Goal: Transaction & Acquisition: Purchase product/service

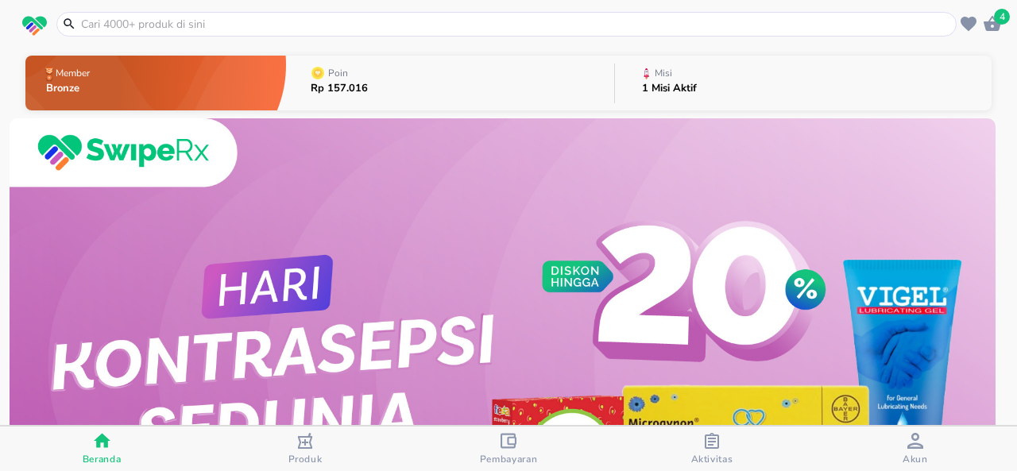
click at [316, 16] on input "text" at bounding box center [515, 24] width 873 height 17
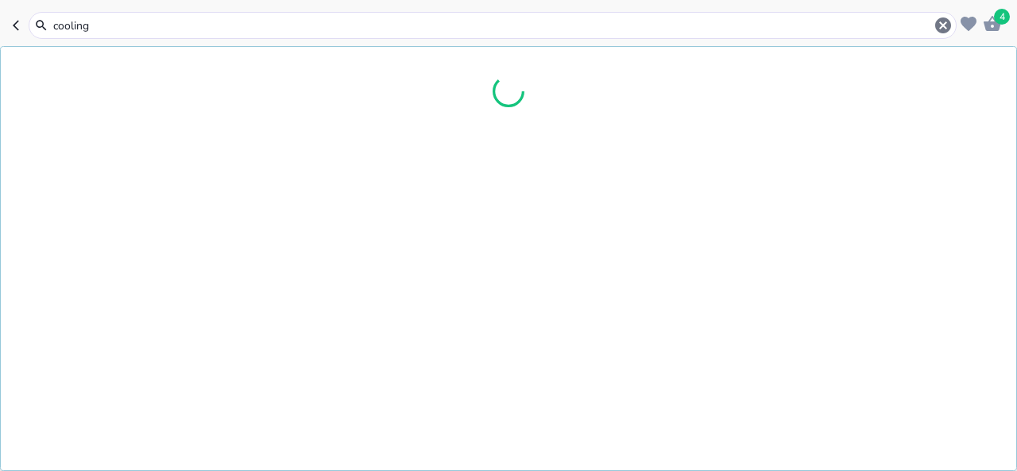
type input "cooling 5"
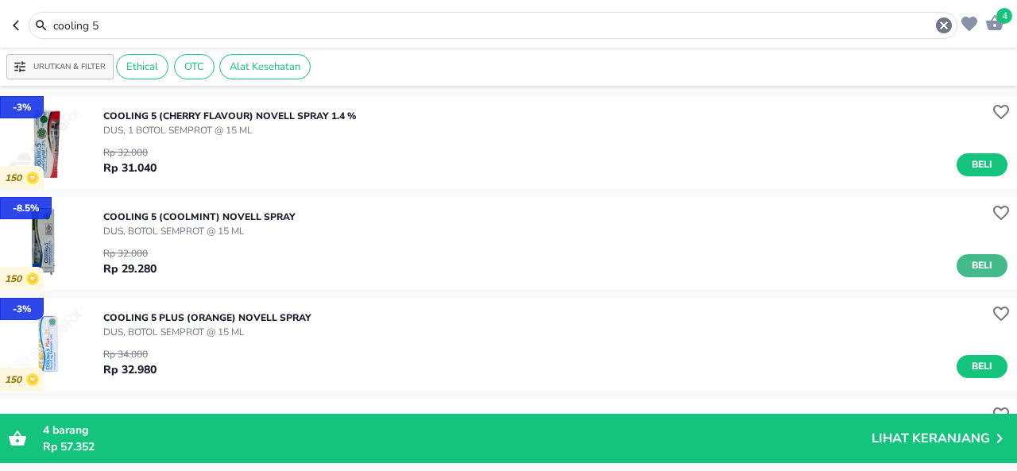
click at [985, 265] on button "Beli" at bounding box center [982, 265] width 51 height 23
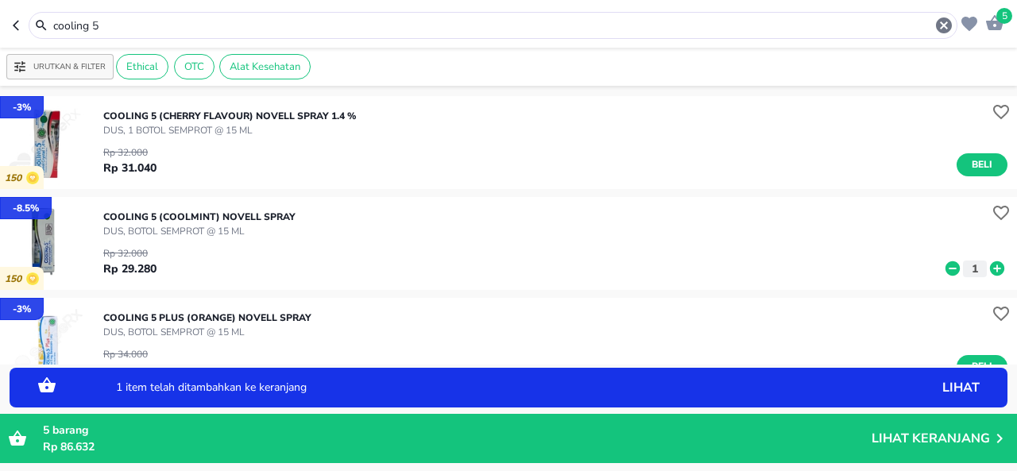
click at [181, 35] on div "cooling 5" at bounding box center [493, 25] width 929 height 27
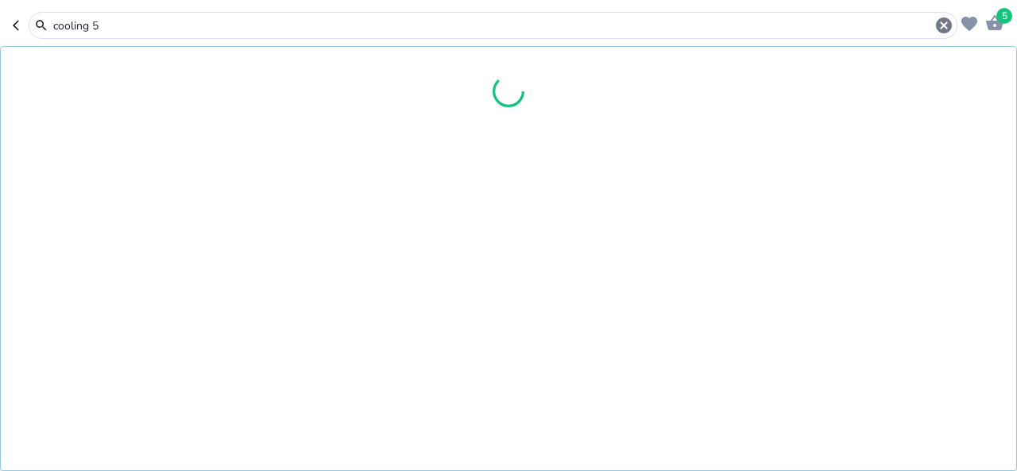
click at [176, 19] on input "cooling 5" at bounding box center [493, 25] width 883 height 17
drag, startPoint x: 176, startPoint y: 19, endPoint x: 168, endPoint y: 43, distance: 25.4
click at [177, 19] on input "cooling 5" at bounding box center [493, 25] width 883 height 17
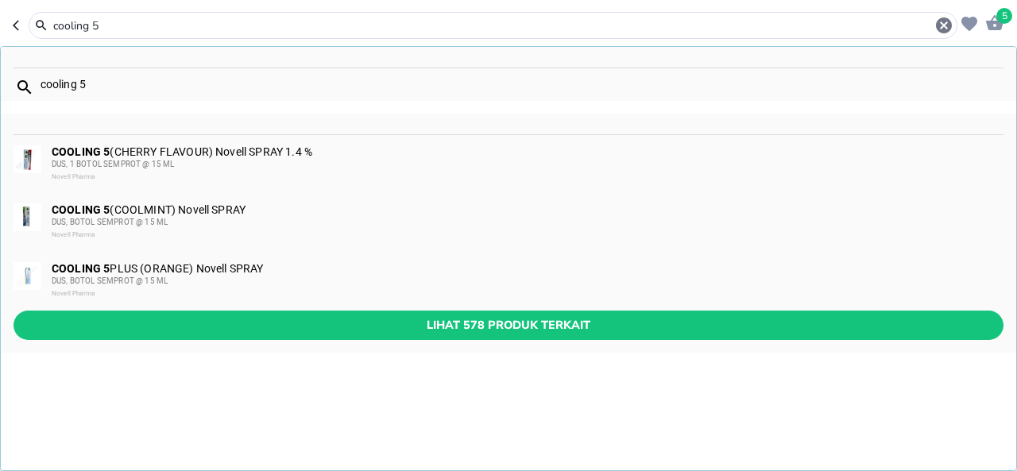
paste input "SURBEX Z VITAMIN C 750mg +Zinc 5STRIP x 6TAB"
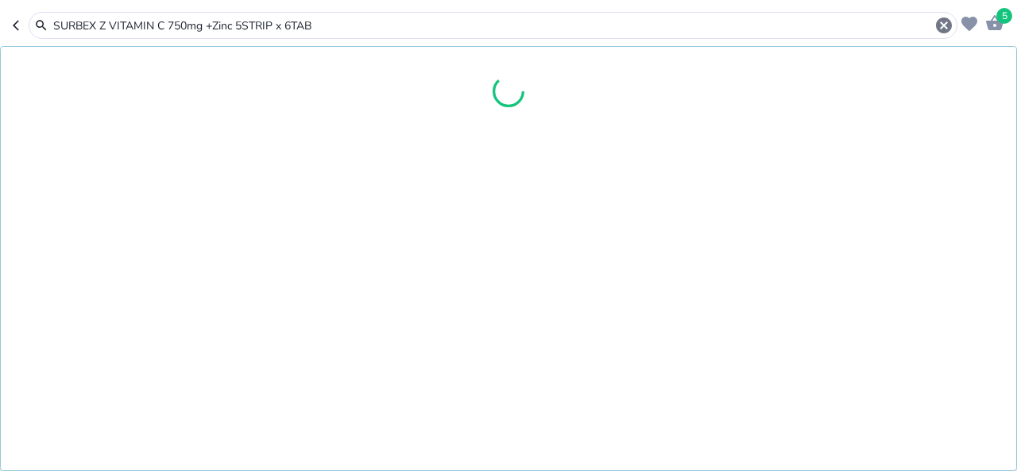
click at [107, 24] on input "SURBEX Z VITAMIN C 750mg +Zinc 5STRIP x 6TAB" at bounding box center [493, 25] width 883 height 17
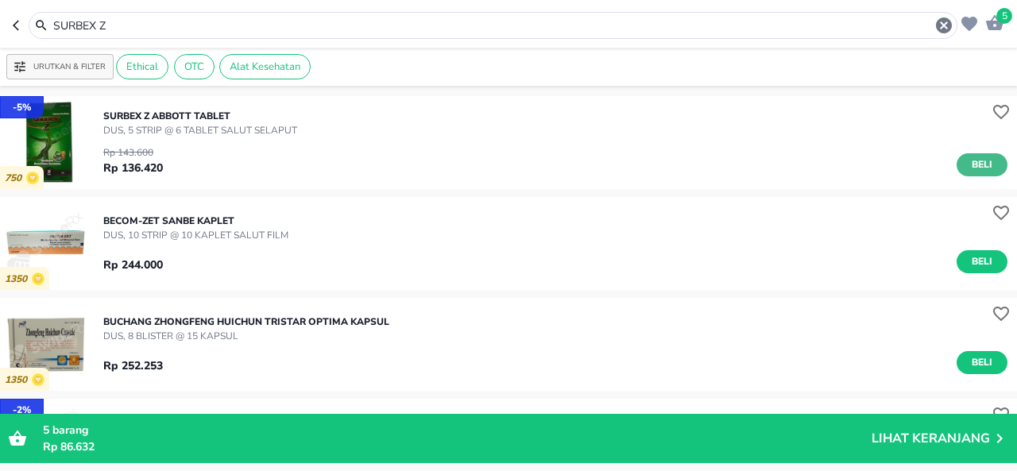
click at [968, 160] on span "Beli" at bounding box center [981, 165] width 27 height 17
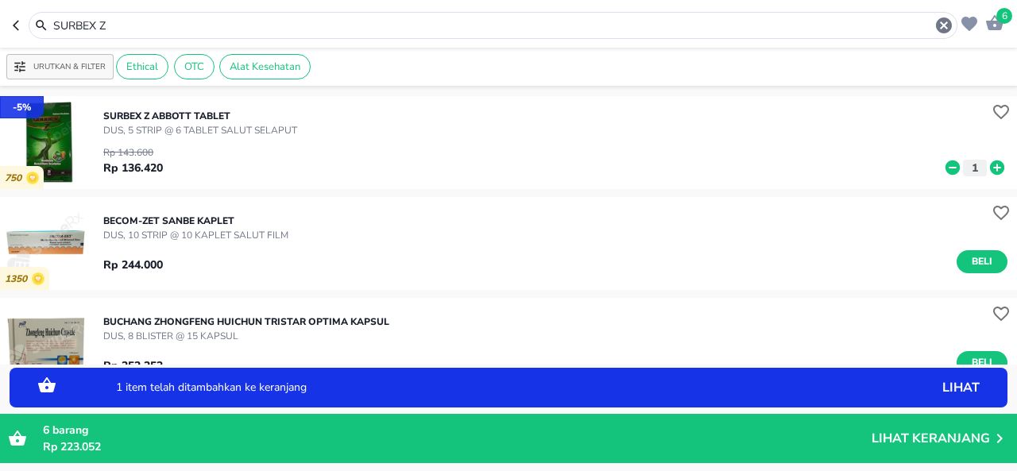
click at [142, 13] on div "SURBEX Z" at bounding box center [493, 25] width 929 height 27
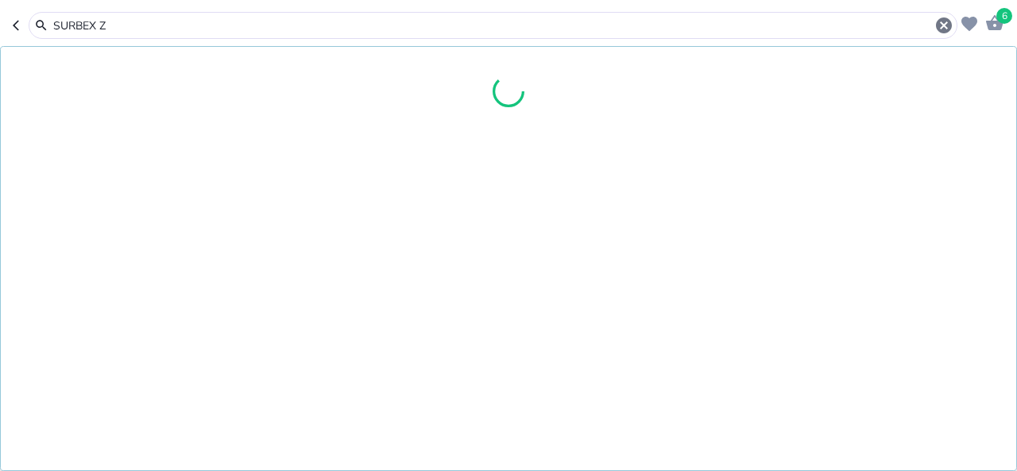
click at [142, 13] on div "SURBEX Z" at bounding box center [493, 25] width 929 height 27
click at [121, 34] on div "SURBEX Z" at bounding box center [503, 25] width 902 height 19
click at [122, 30] on input "SURBEX Z" at bounding box center [493, 25] width 883 height 17
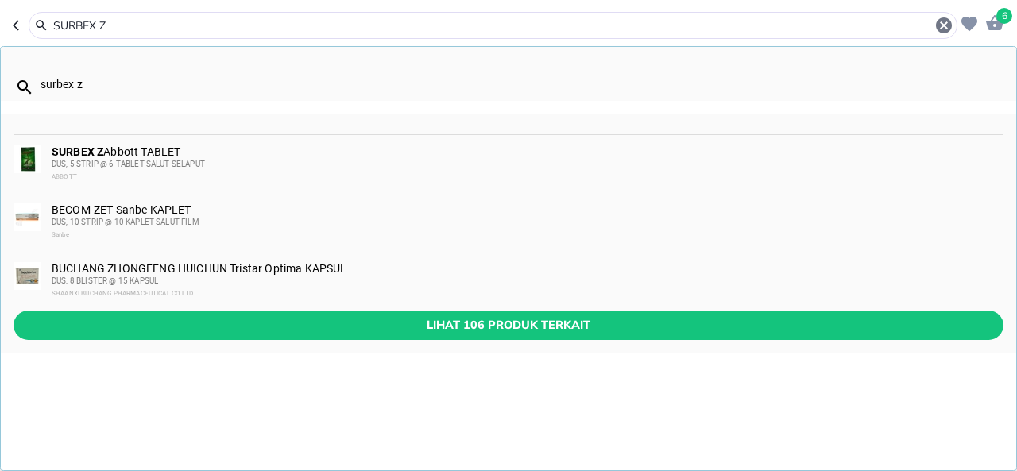
click at [122, 30] on input "SURBEX Z" at bounding box center [493, 25] width 883 height 17
click at [123, 30] on input "SURBEX Z" at bounding box center [493, 25] width 883 height 17
paste input "EM KAPSUL 12KAPS 1STRIP 1BOX (HAID) (EM CAPSULE)"
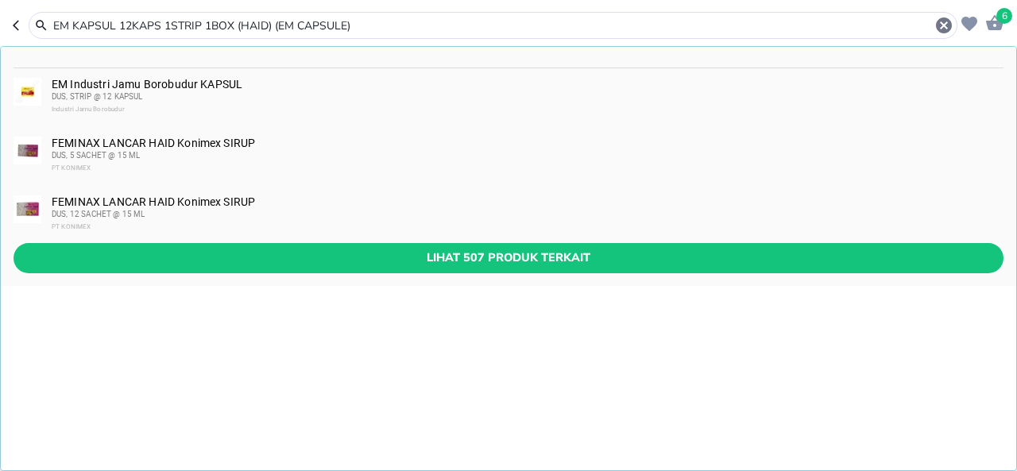
click at [114, 21] on input "EM KAPSUL 12KAPS 1STRIP 1BOX (HAID) (EM CAPSULE)" at bounding box center [493, 25] width 883 height 17
type input "EM KAPSUL 12KAPS 1STRIP 1BOX (HAID) (EM CAPSULE)"
click at [323, 103] on div "Industri Jamu Borobudur" at bounding box center [527, 109] width 950 height 13
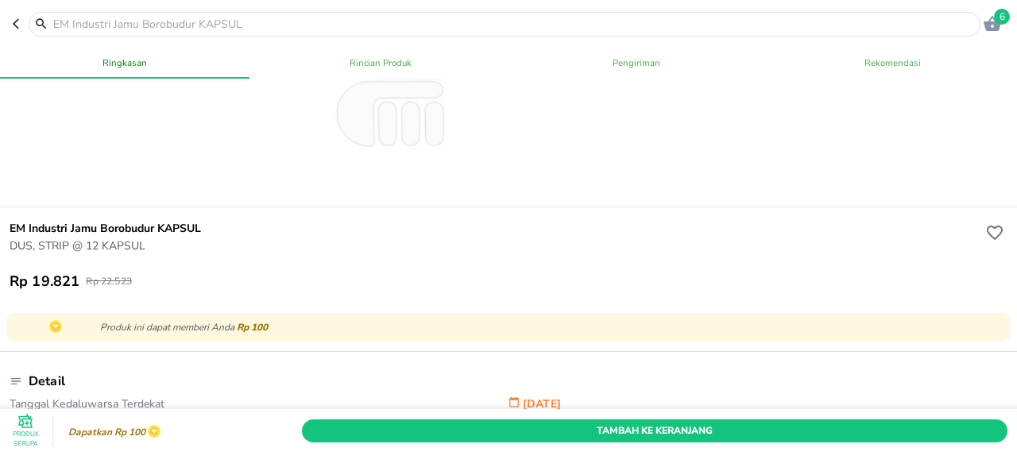
scroll to position [318, 0]
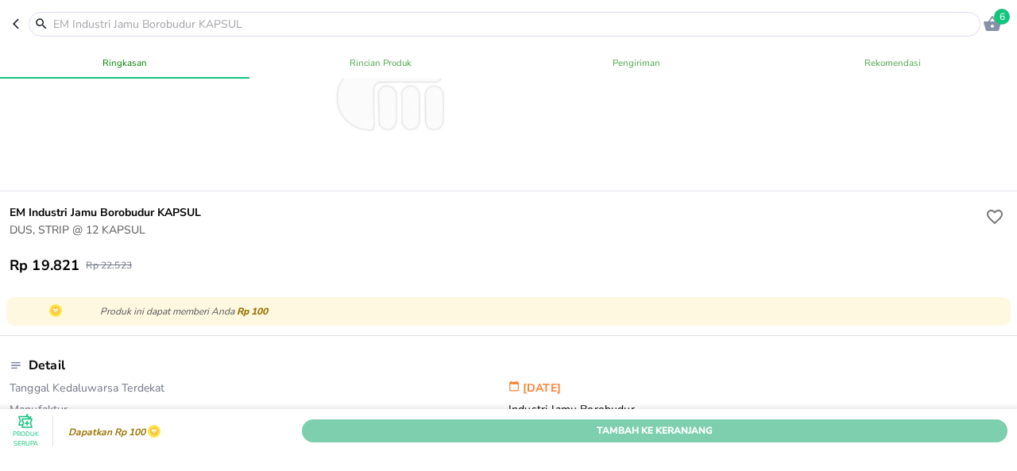
click at [686, 423] on span "Tambah Ke Keranjang" at bounding box center [655, 431] width 682 height 17
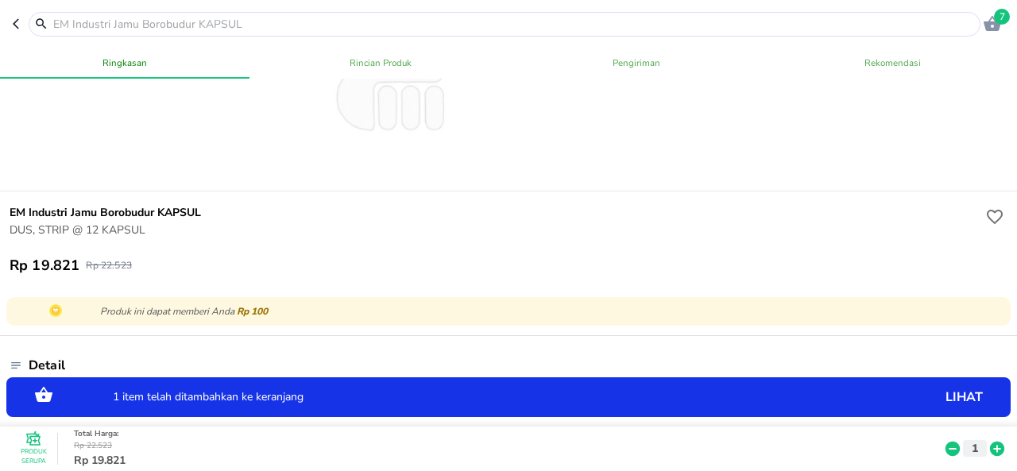
click at [987, 440] on icon at bounding box center [997, 448] width 21 height 17
click at [402, 19] on input "text" at bounding box center [514, 24] width 925 height 17
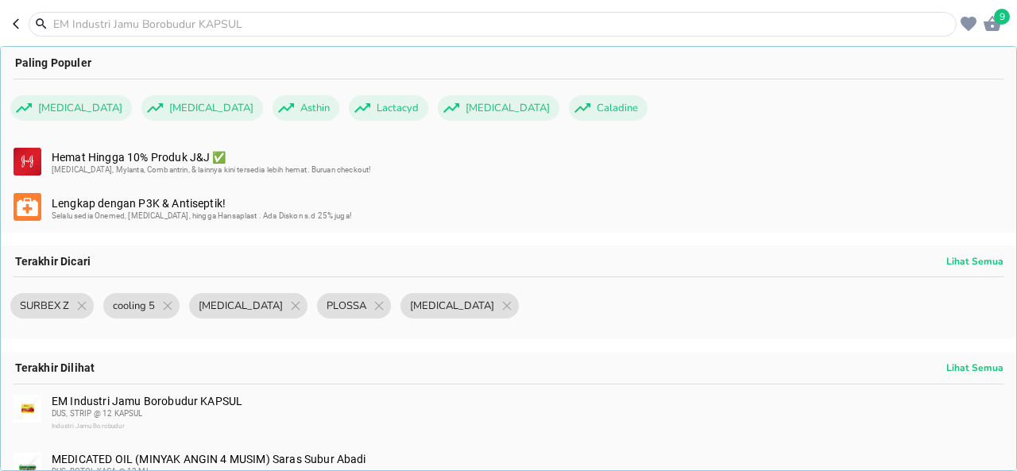
click at [193, 16] on input "text" at bounding box center [502, 24] width 901 height 17
paste input "BORRAGINOL-S OINT 15gr"
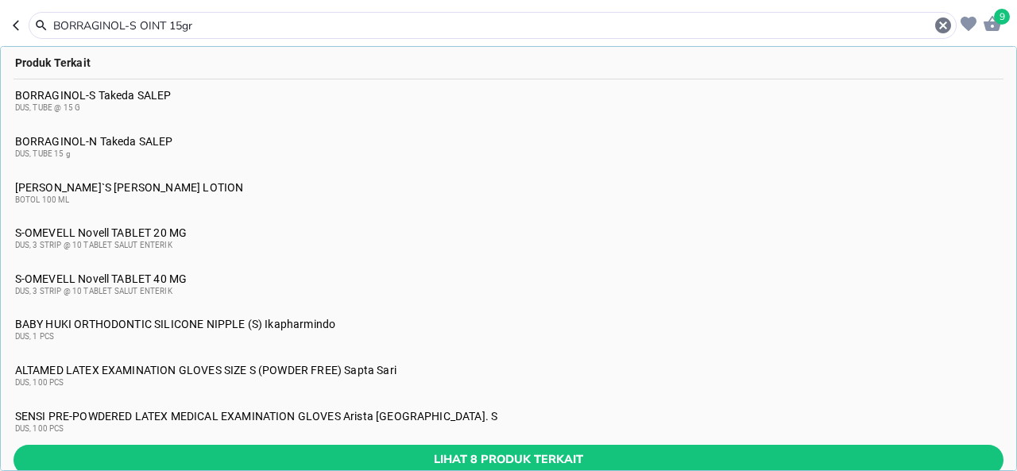
type input "BORRAGINOL-S OINT 15gr"
click at [151, 106] on div "DUS, TUBE @ 15 G" at bounding box center [509, 108] width 988 height 13
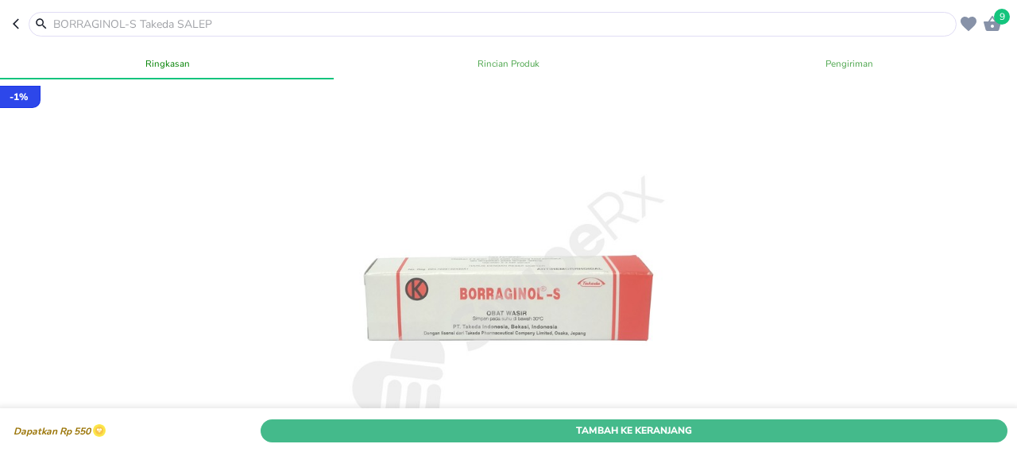
click at [422, 423] on span "Tambah Ke Keranjang" at bounding box center [633, 431] width 723 height 17
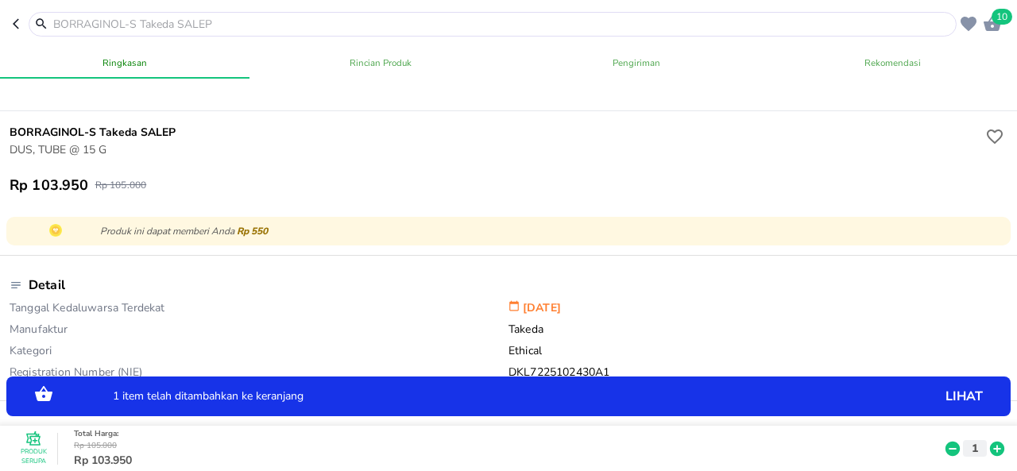
scroll to position [556, 0]
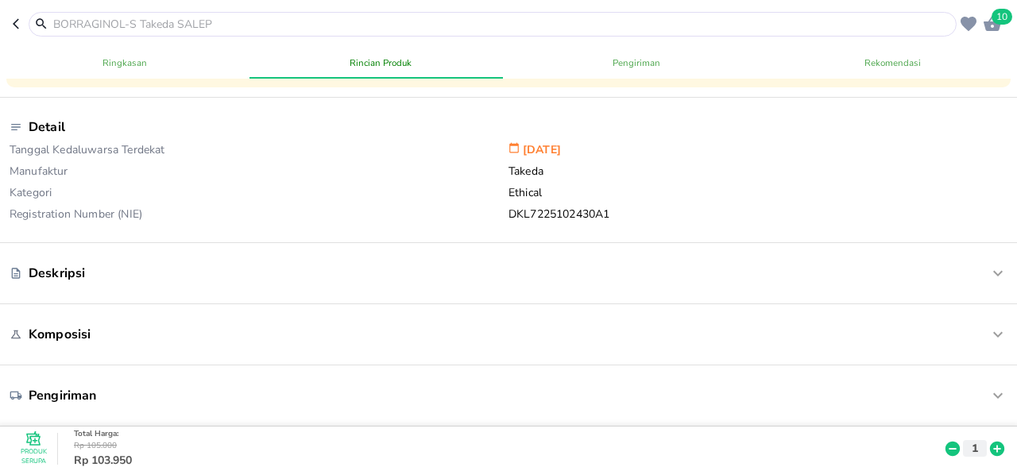
click at [250, 29] on input "text" at bounding box center [502, 24] width 901 height 17
paste input "SP TROCHES Meiji STR SORE THROAT RELIEF 12 TAB"
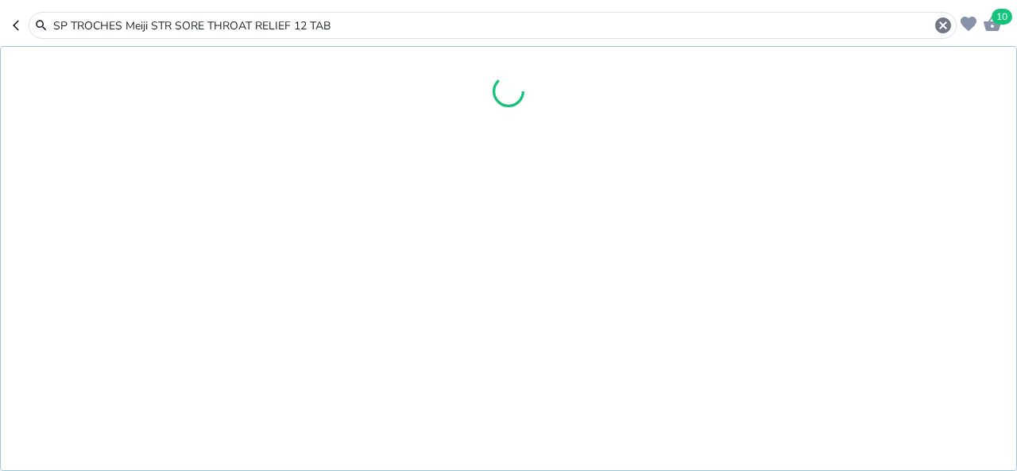
click at [122, 25] on input "SP TROCHES Meiji STR SORE THROAT RELIEF 12 TAB" at bounding box center [493, 25] width 882 height 17
type input "SP TROCHES"
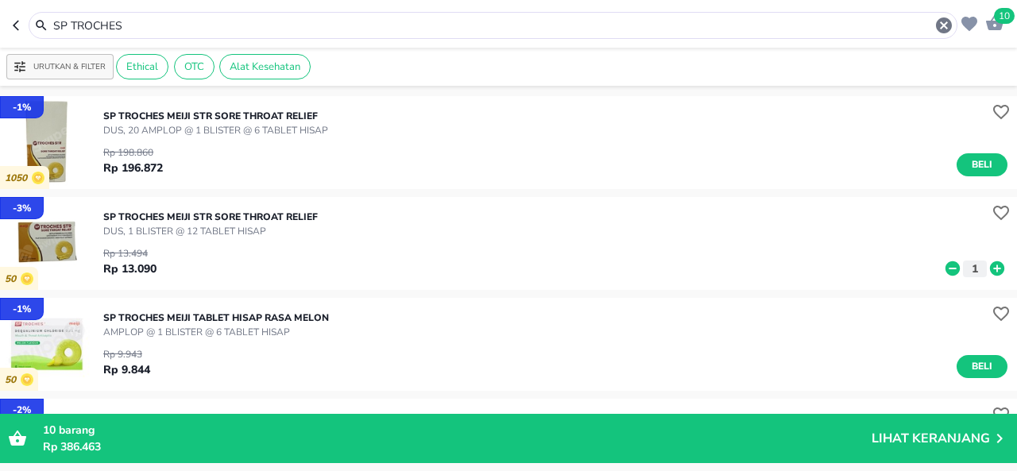
click at [244, 28] on input "SP TROCHES" at bounding box center [493, 25] width 883 height 17
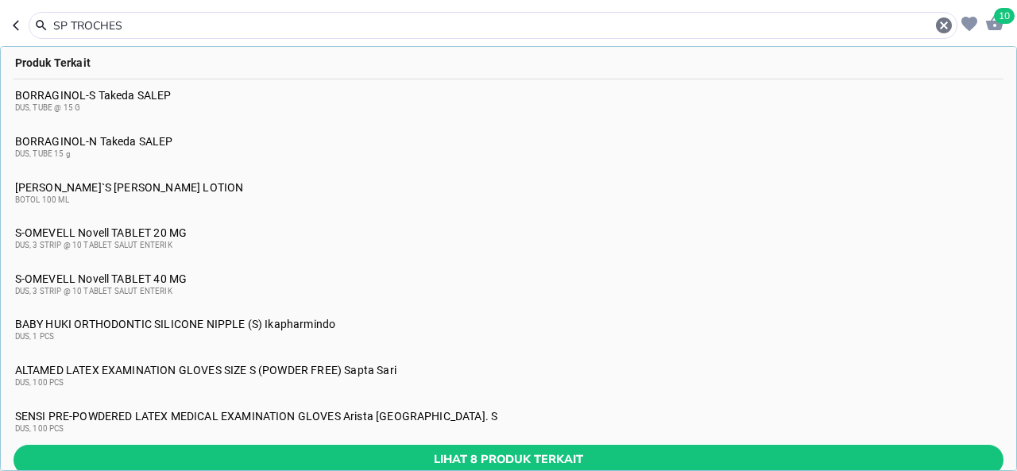
paste input "MEDICATED OIL 12mL SSA (PERUT KEMBUNG,MUAL,SERANGGA)"
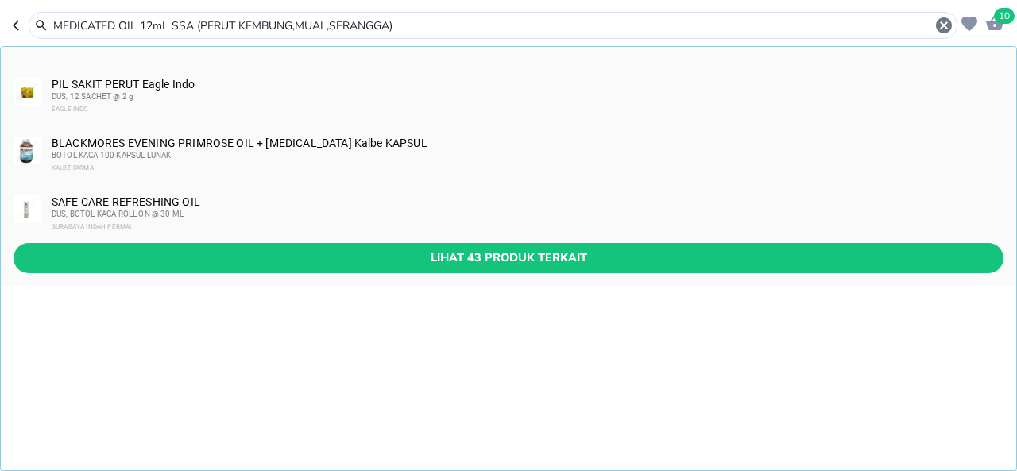
click at [137, 23] on input "MEDICATED OIL 12mL SSA (PERUT KEMBUNG,MUAL,SERANGGA)" at bounding box center [493, 25] width 883 height 17
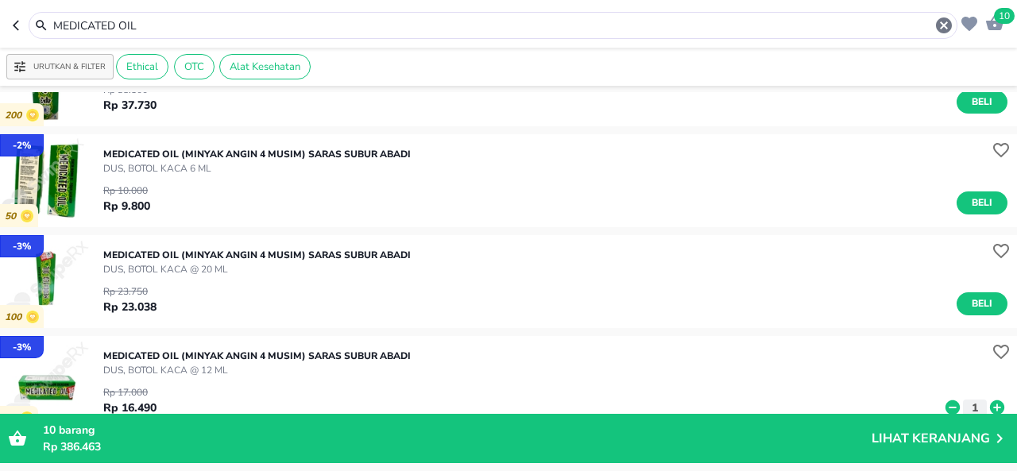
scroll to position [159, 0]
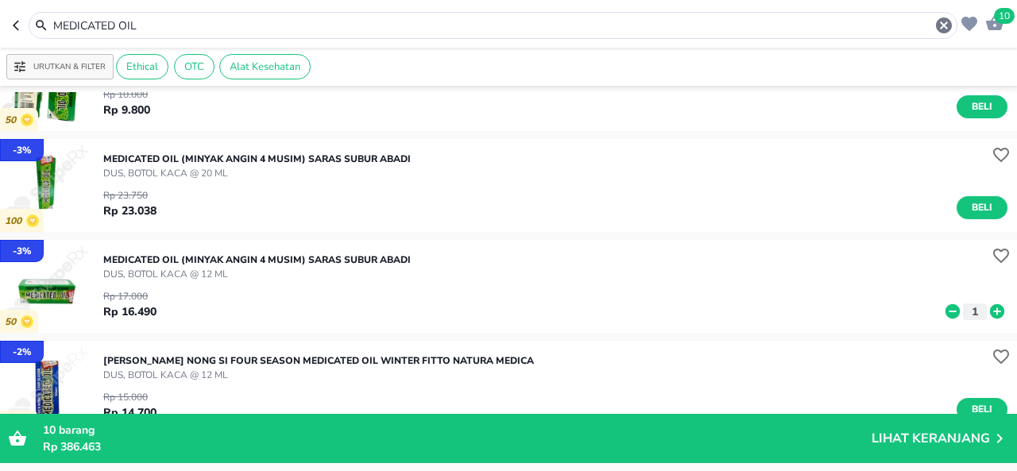
click at [174, 21] on input "MEDICATED OIL" at bounding box center [493, 25] width 883 height 17
paste input "[MEDICAL_DATA] (NATRIUM) 50mg 10BLIST x 10TAB BERNO"
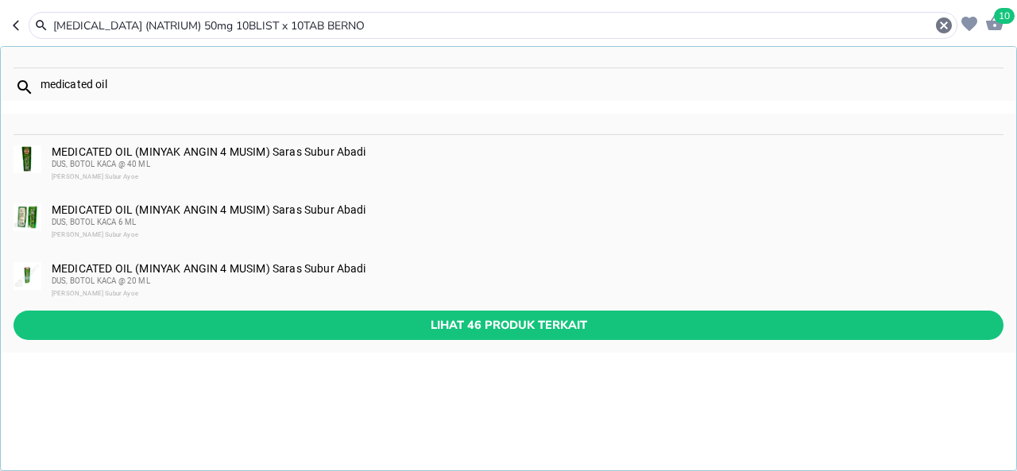
click at [166, 23] on input "[MEDICAL_DATA] (NATRIUM) 50mg 10BLIST x 10TAB BERNO" at bounding box center [493, 25] width 883 height 17
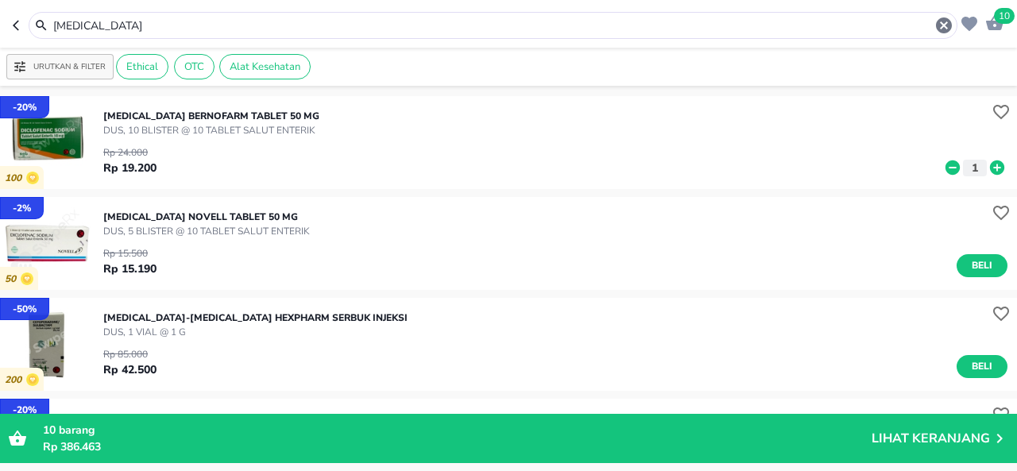
click at [281, 28] on input "[MEDICAL_DATA]" at bounding box center [493, 25] width 883 height 17
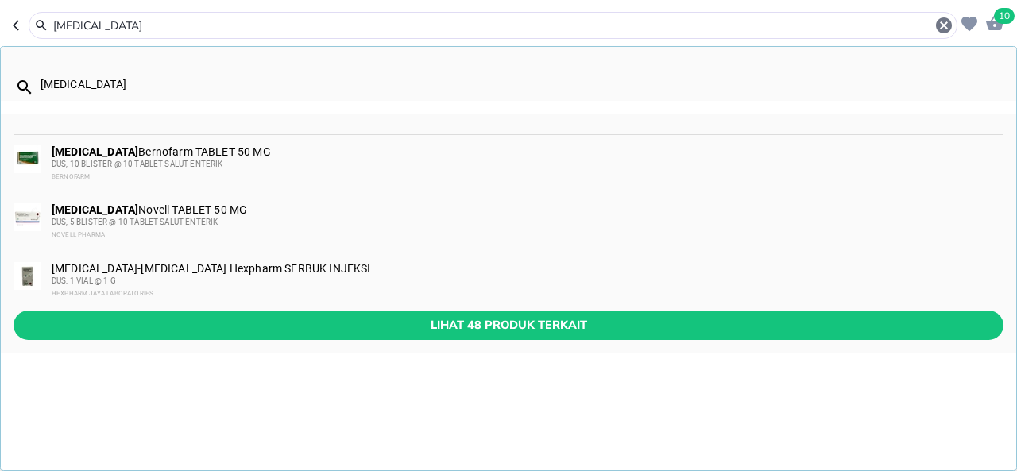
paste input "[MEDICAL_DATA]"
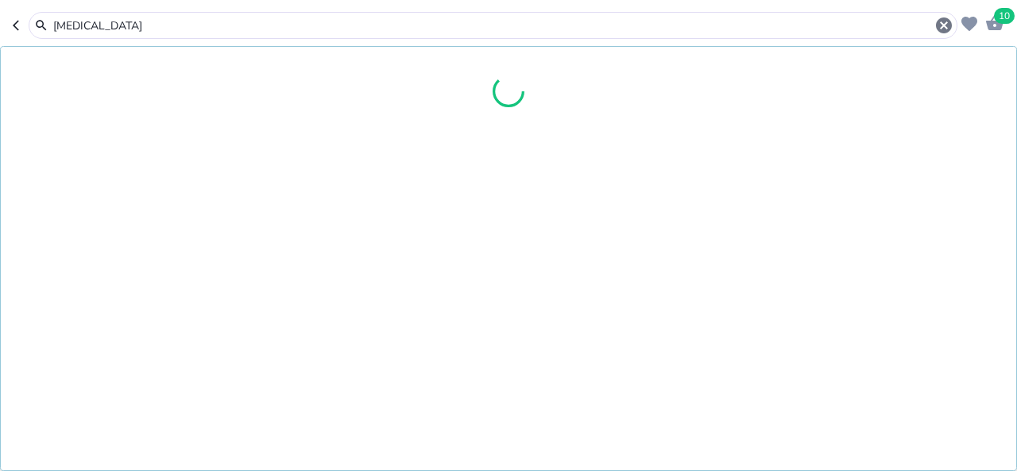
type input "[MEDICAL_DATA]"
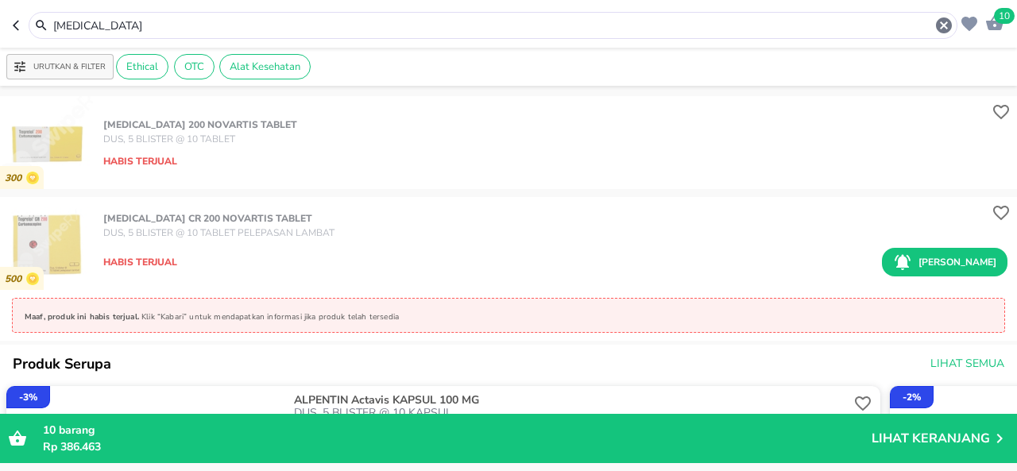
click at [995, 25] on icon "button" at bounding box center [994, 23] width 19 height 19
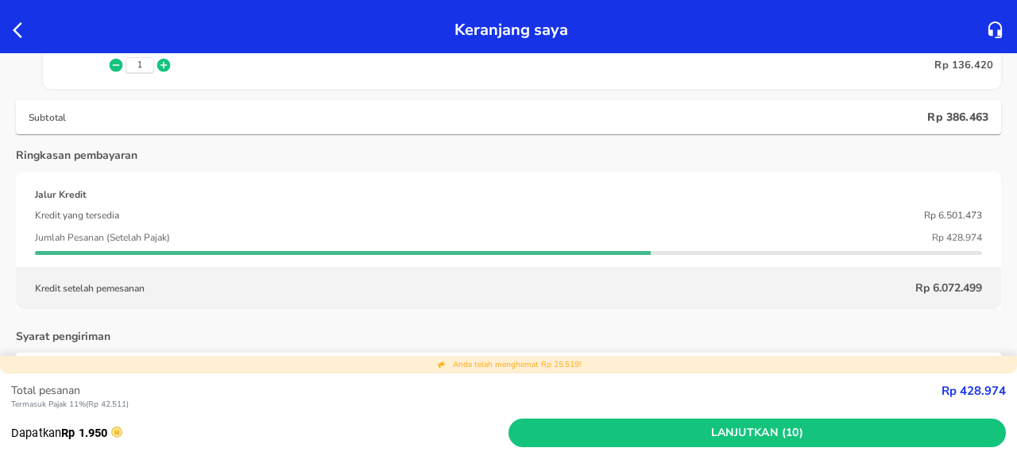
scroll to position [1112, 0]
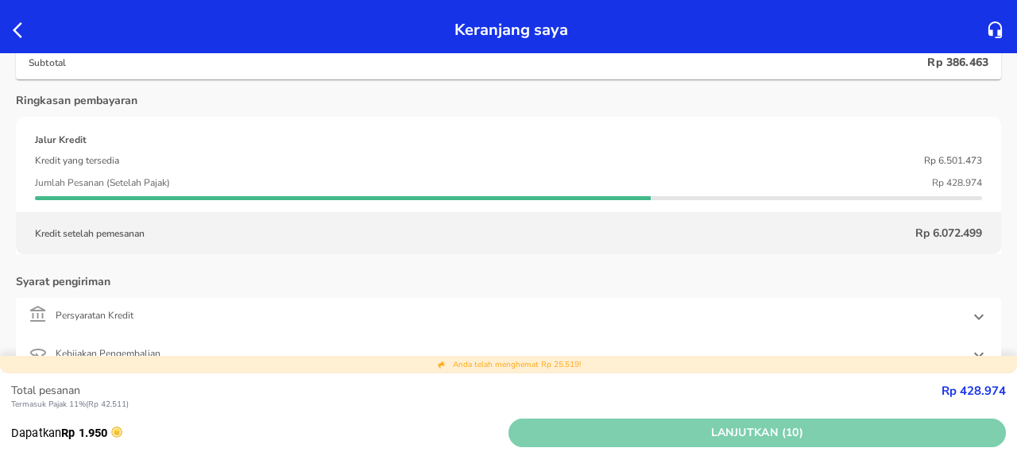
click at [632, 435] on span "Lanjutkan (10)" at bounding box center [757, 433] width 485 height 20
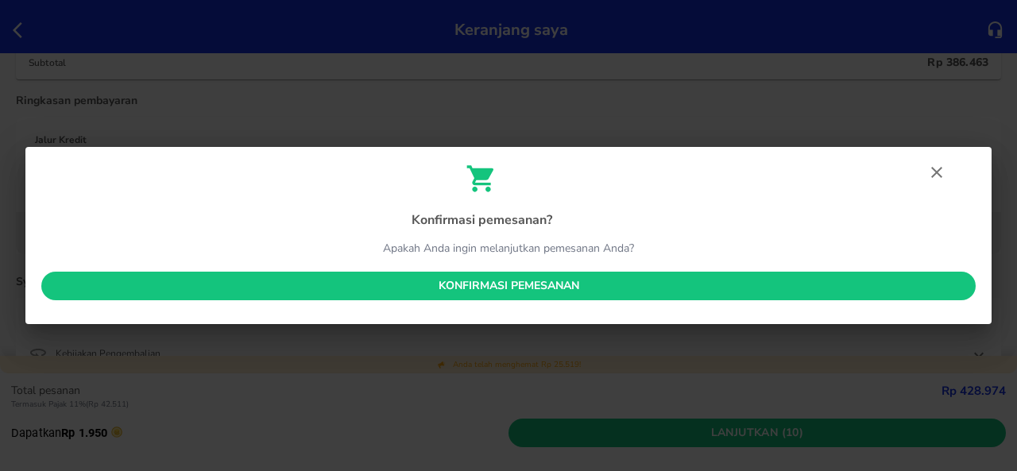
click at [539, 291] on span "Konfirmasi pemesanan" at bounding box center [508, 286] width 909 height 20
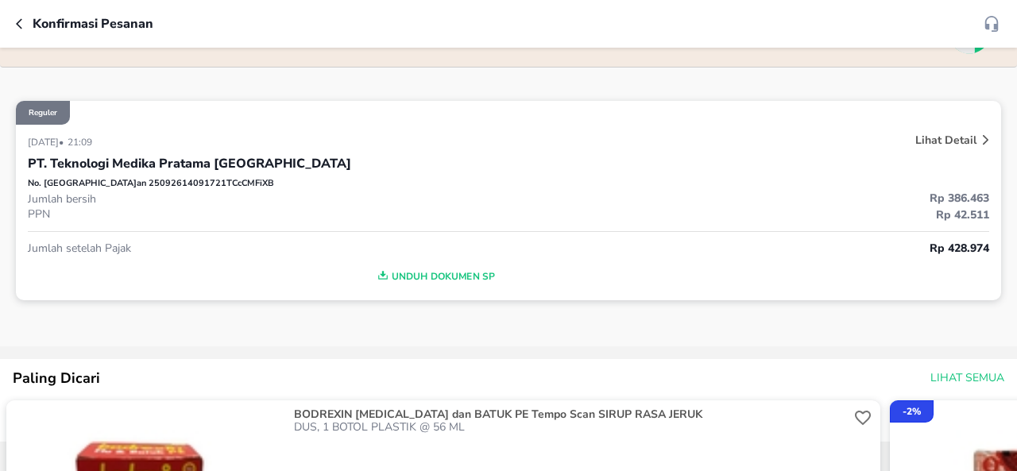
scroll to position [318, 0]
